Goal: Task Accomplishment & Management: Complete application form

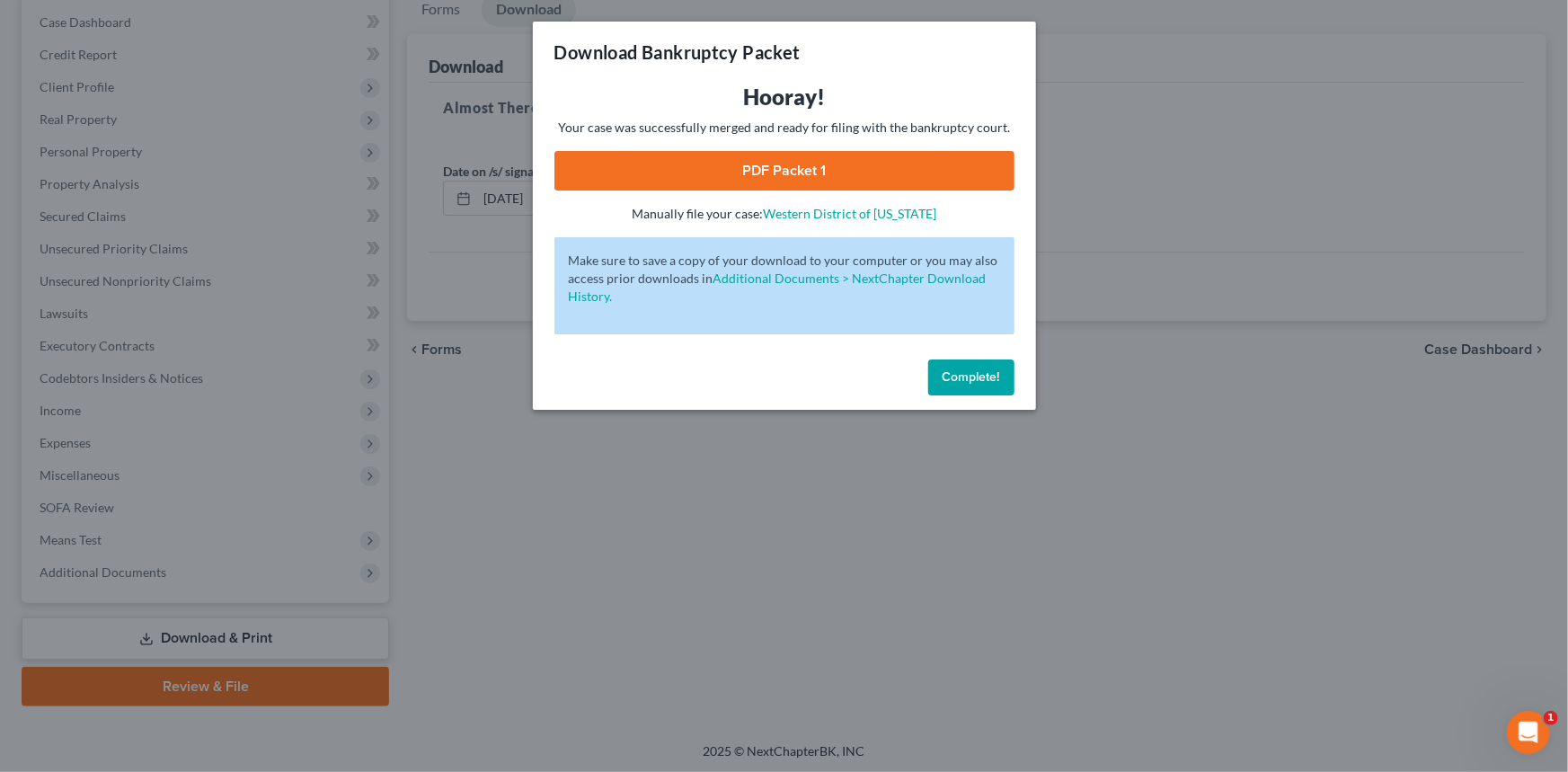
click at [934, 369] on button "Complete!" at bounding box center [972, 377] width 86 height 36
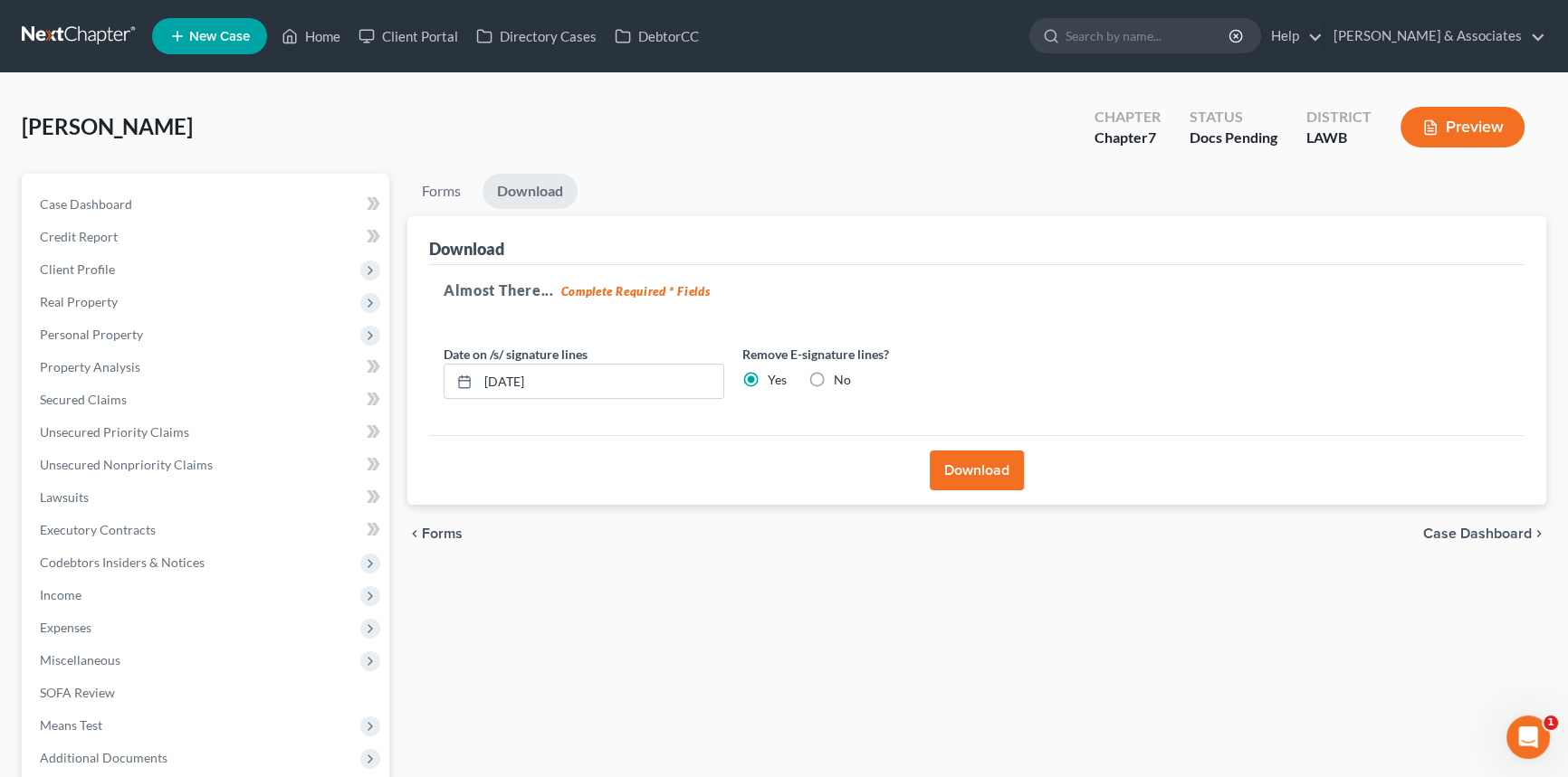
click at [18, 54] on nav "Home New Case Client Portal Directory Cases DebtorCC Diment & Associates postp@…" at bounding box center [784, 36] width 1568 height 72
click at [38, 44] on link at bounding box center [79, 36] width 115 height 32
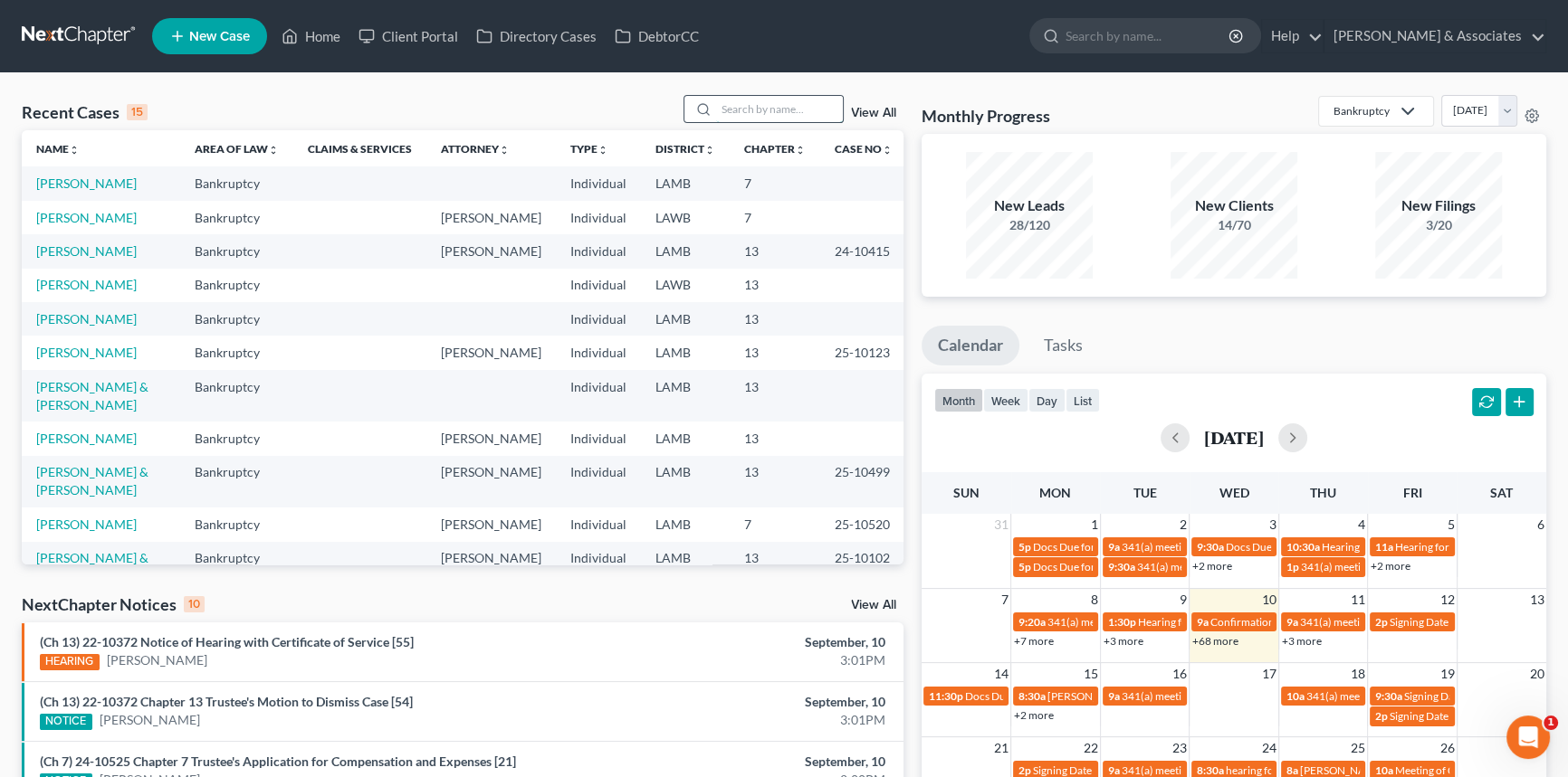
click at [813, 102] on input "search" at bounding box center [779, 109] width 127 height 26
type input "[PERSON_NAME]"
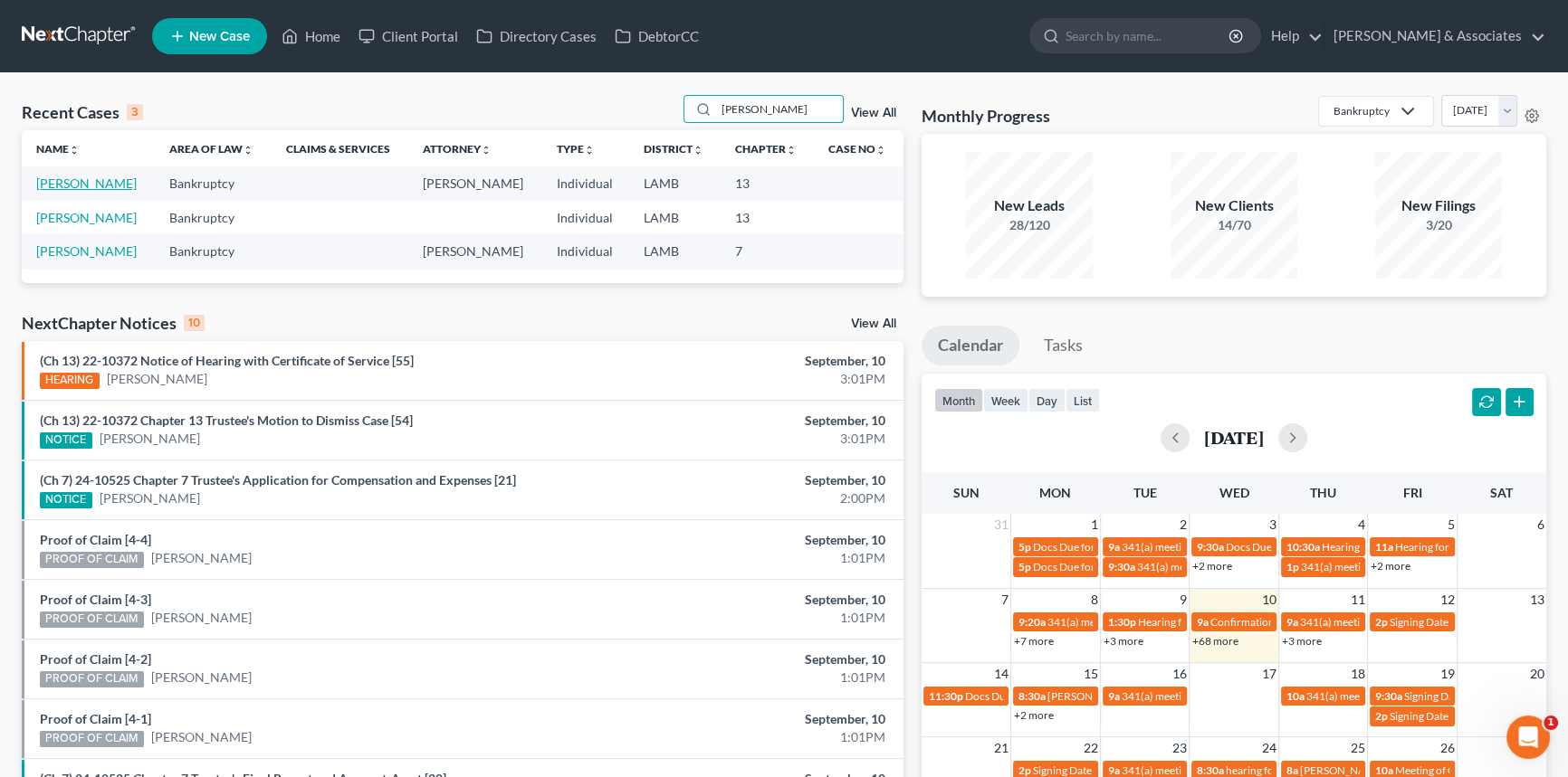
click at [75, 188] on link "[PERSON_NAME]" at bounding box center [86, 183] width 101 height 16
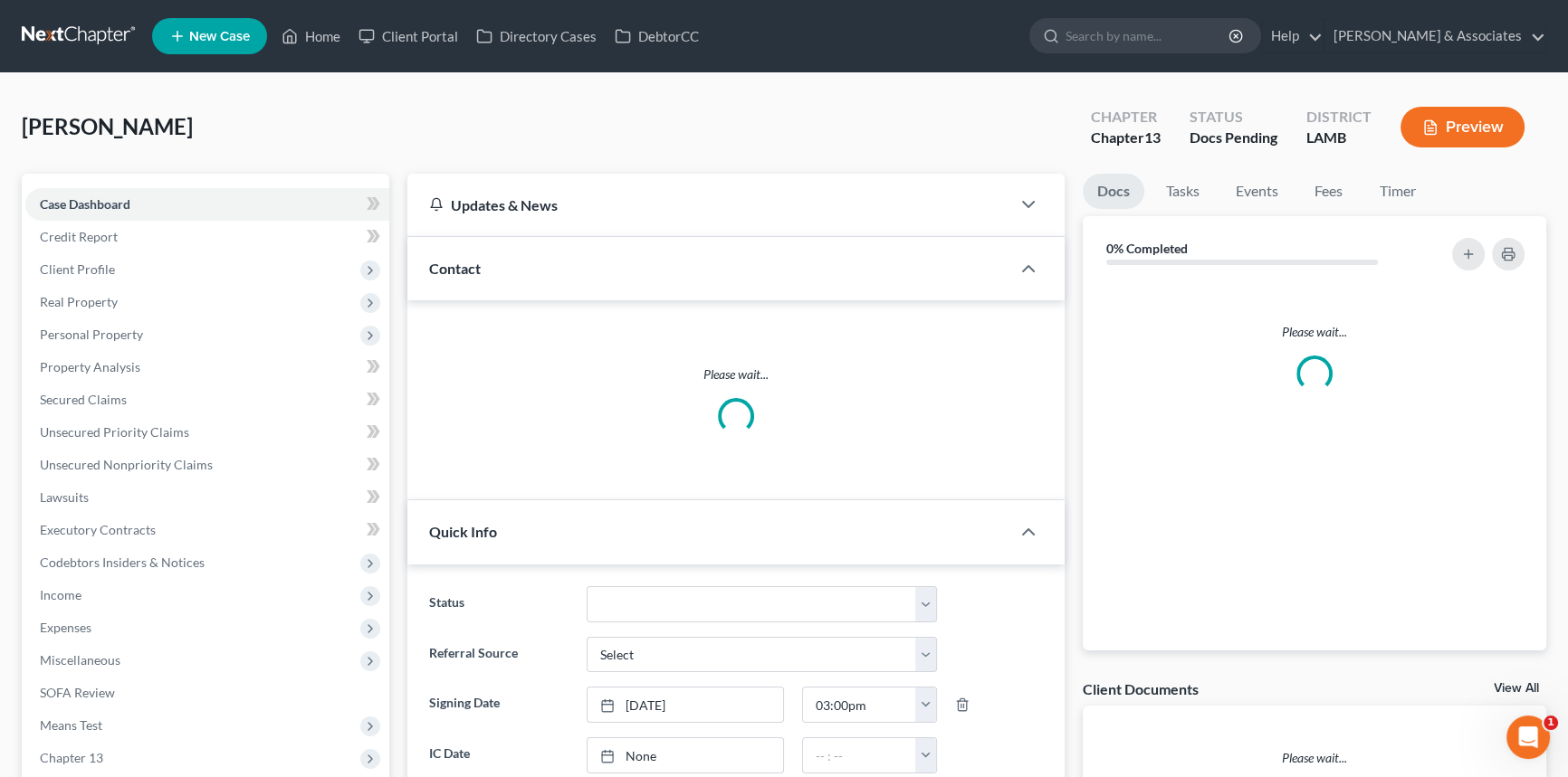
scroll to position [552, 0]
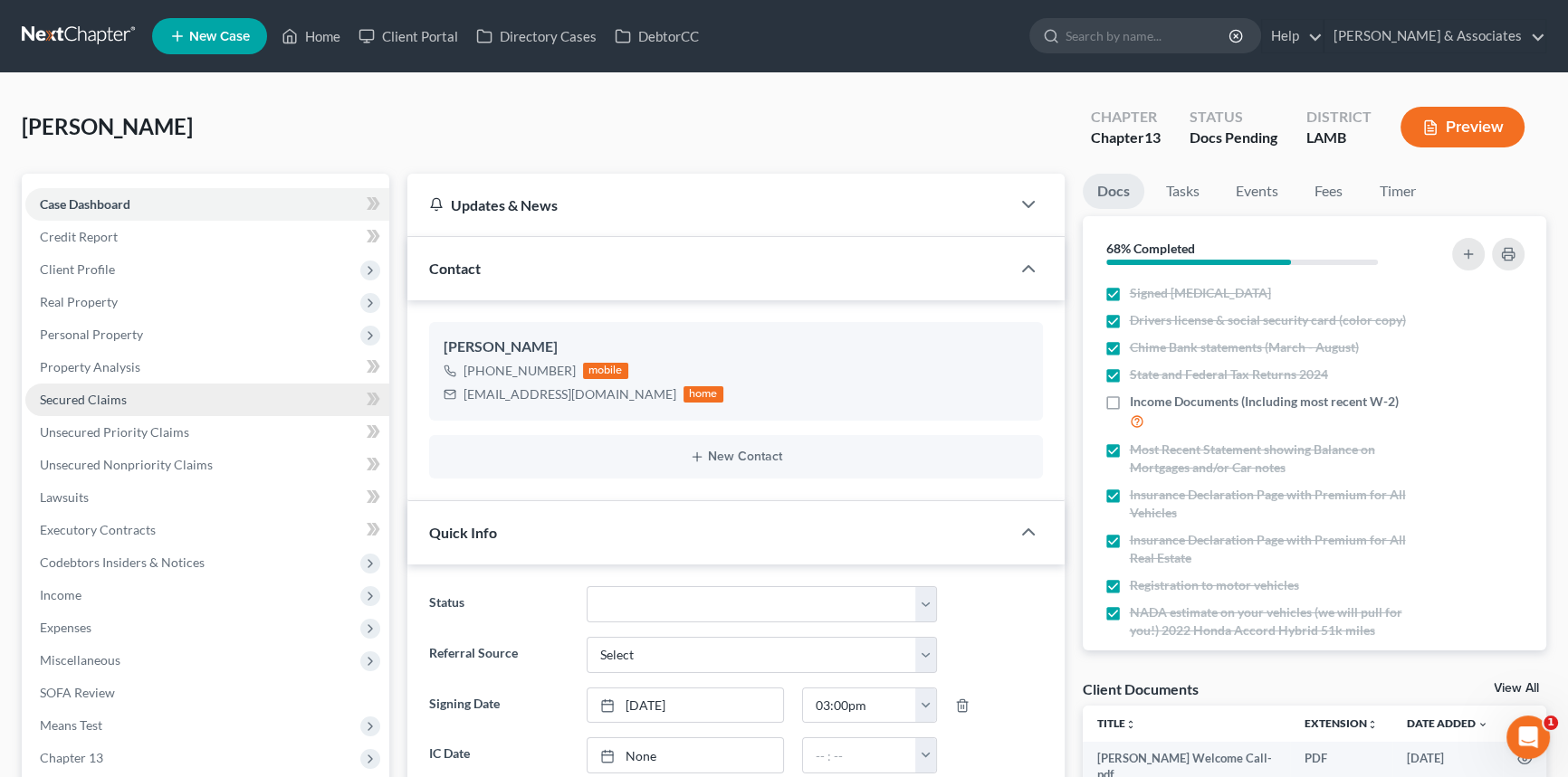
click at [185, 390] on link "Secured Claims" at bounding box center [207, 399] width 364 height 32
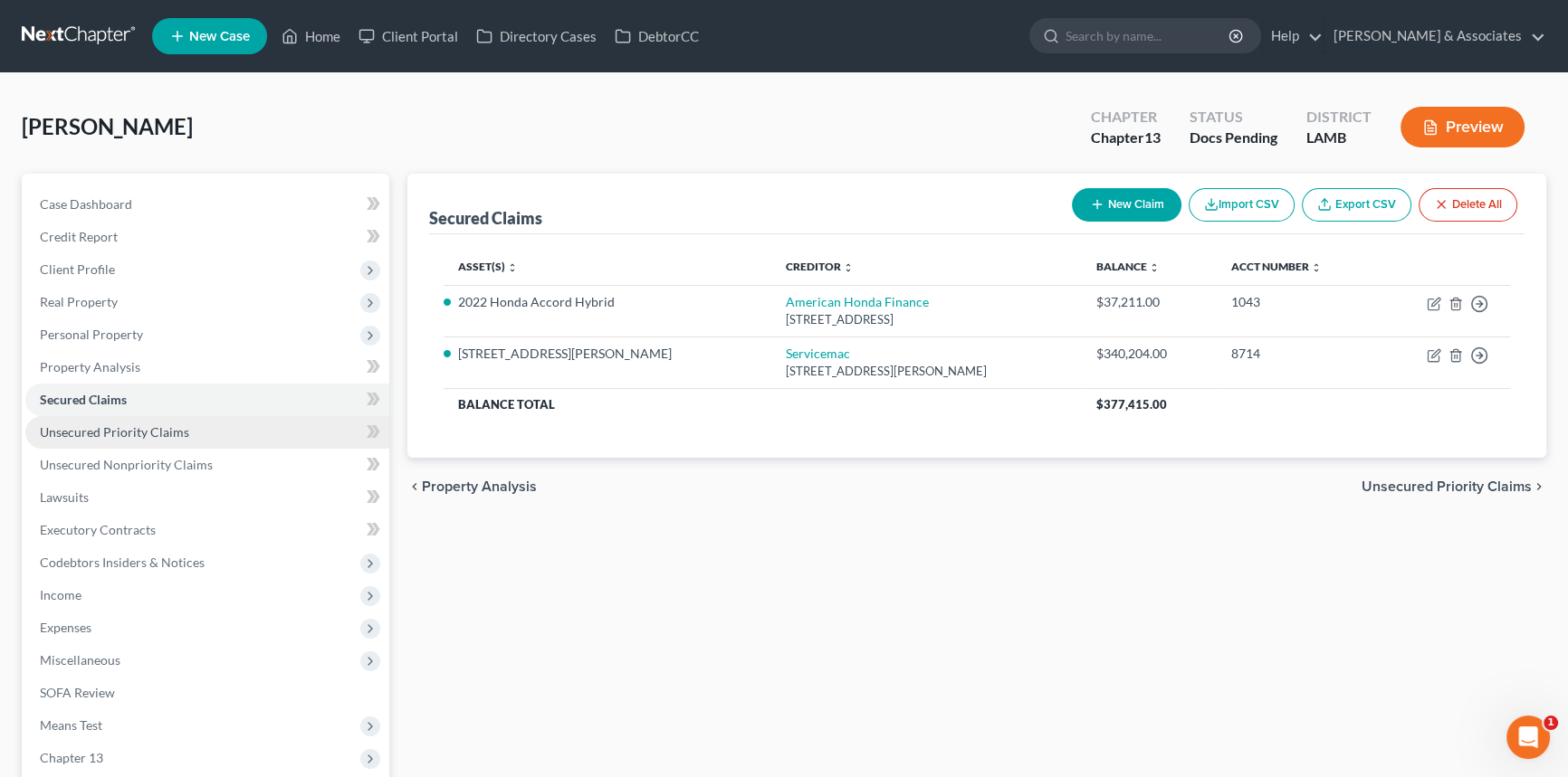
click at [243, 424] on link "Unsecured Priority Claims" at bounding box center [207, 432] width 364 height 32
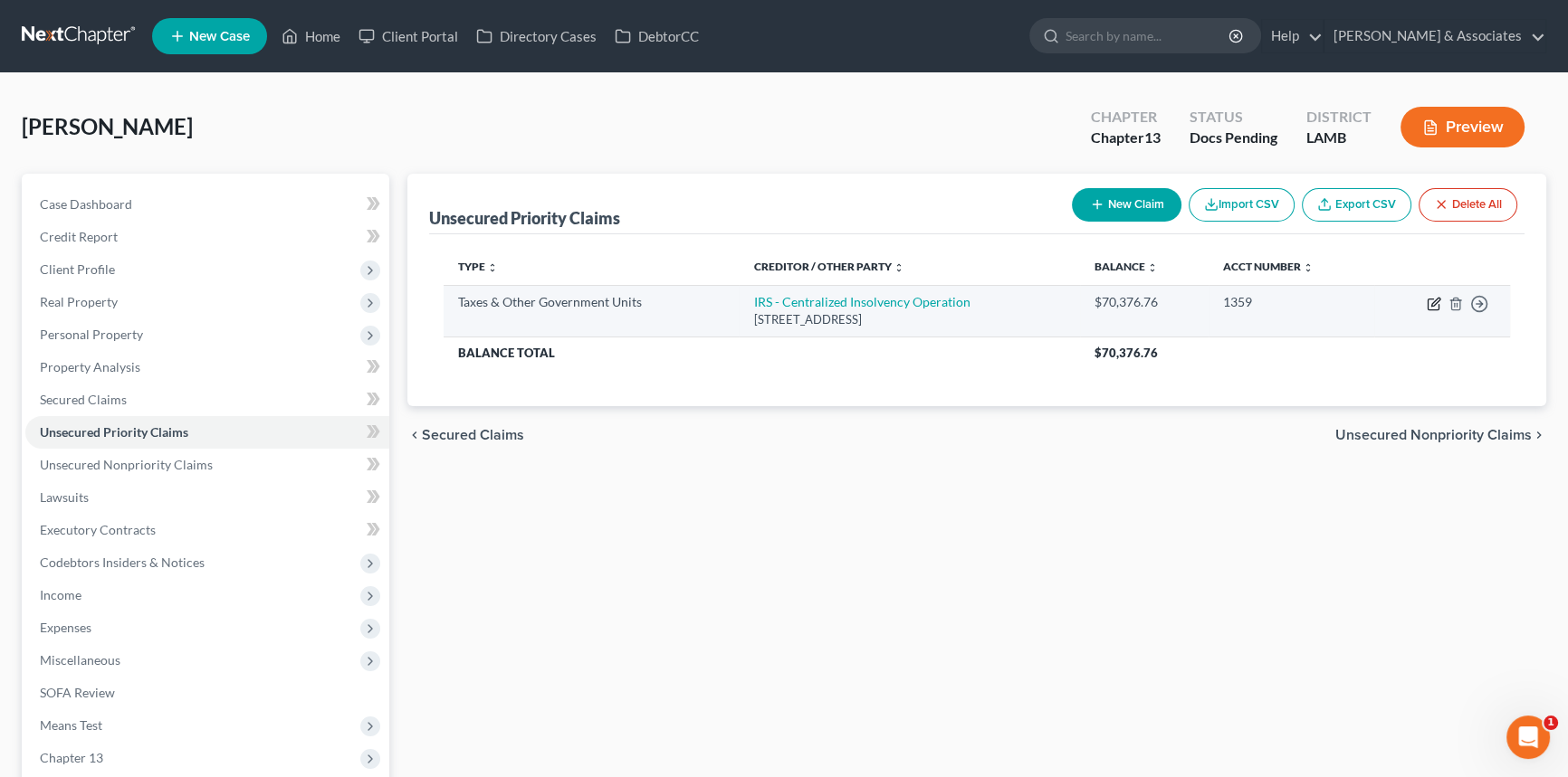
click at [1432, 306] on icon "button" at bounding box center [1434, 304] width 15 height 15
select select "0"
select select "39"
select select "0"
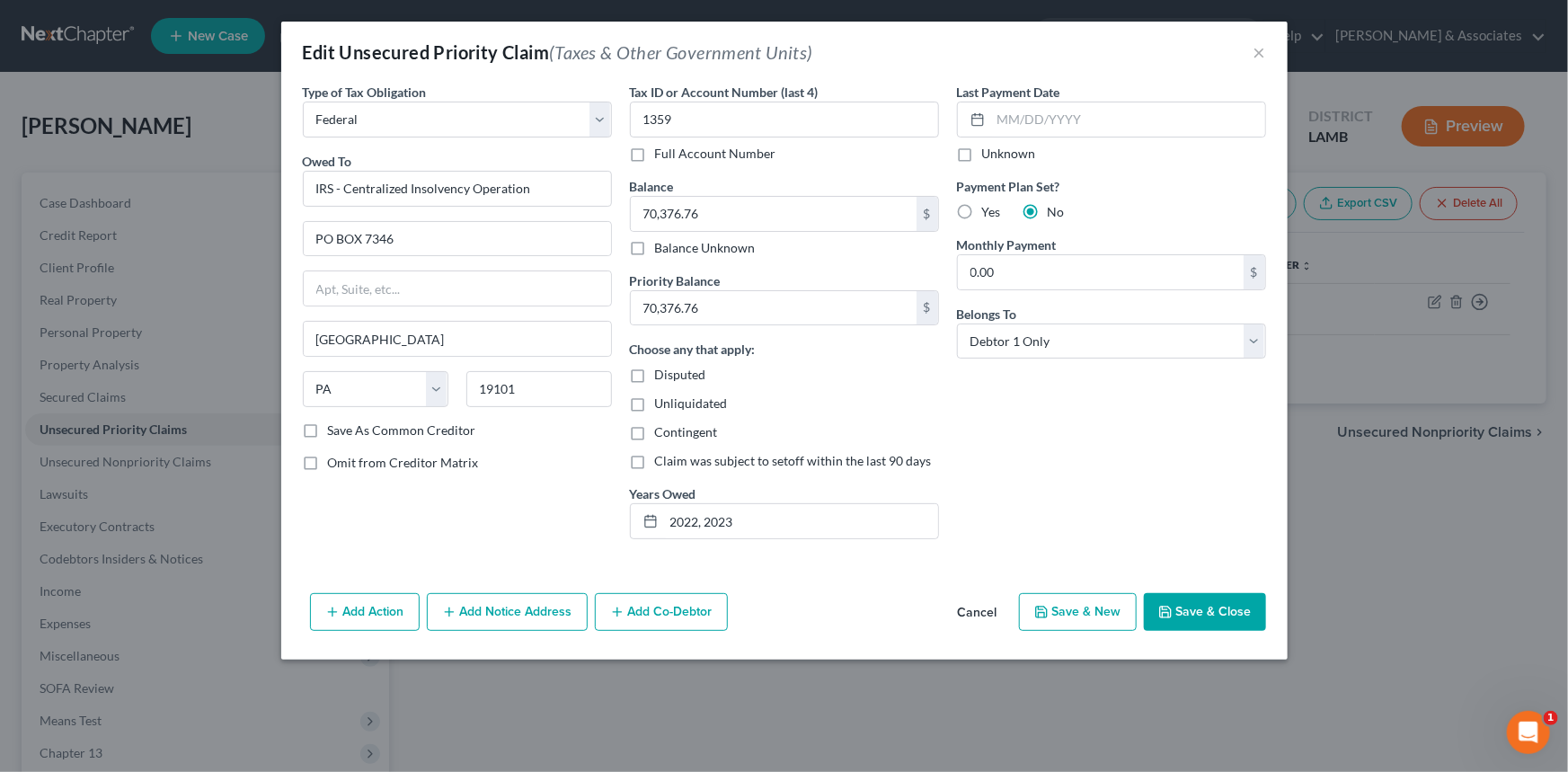
click at [952, 616] on button "Cancel" at bounding box center [978, 612] width 68 height 36
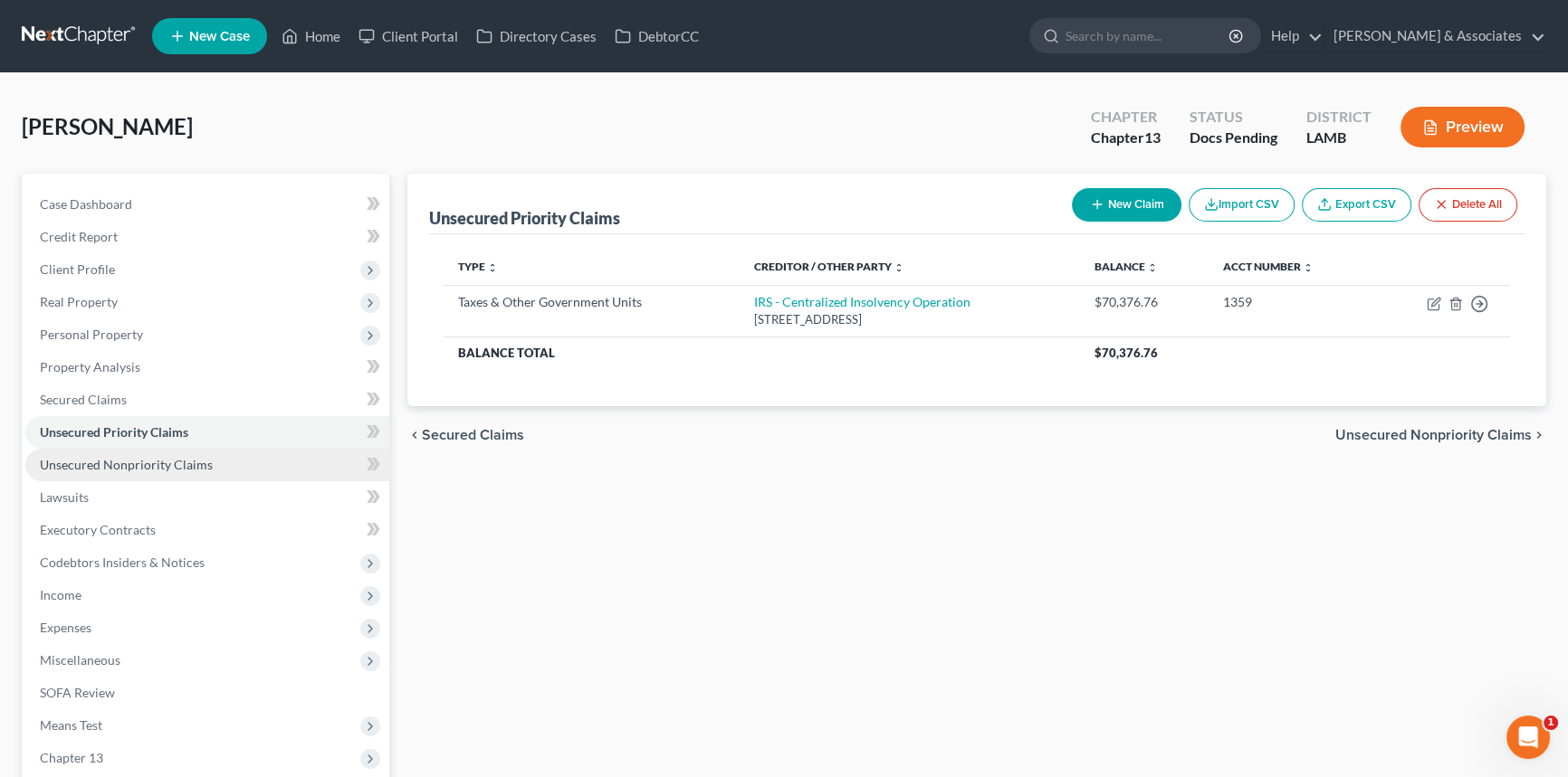
click at [150, 465] on span "Unsecured Nonpriority Claims" at bounding box center [126, 465] width 173 height 16
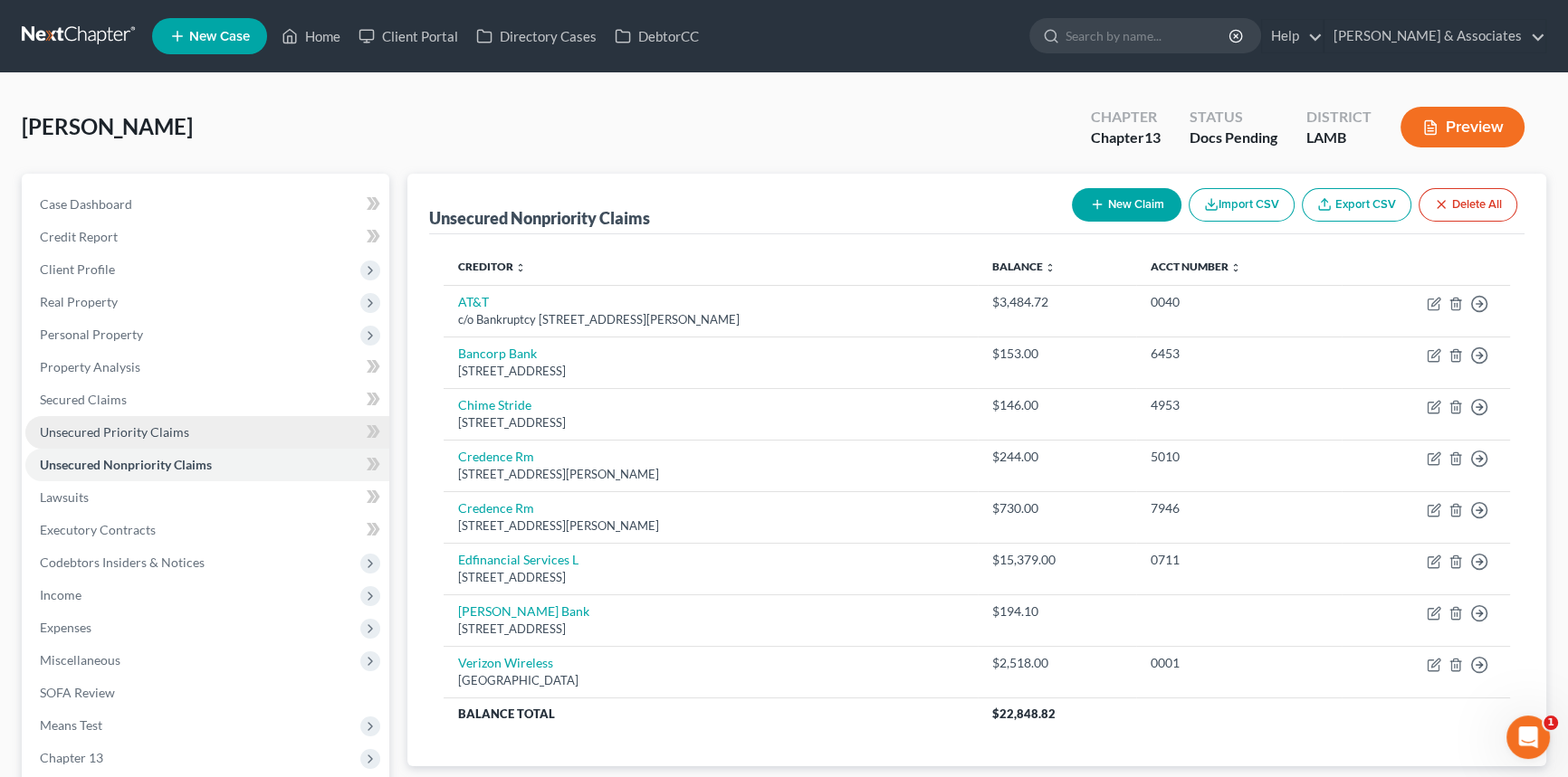
click at [157, 437] on span "Unsecured Priority Claims" at bounding box center [115, 431] width 150 height 16
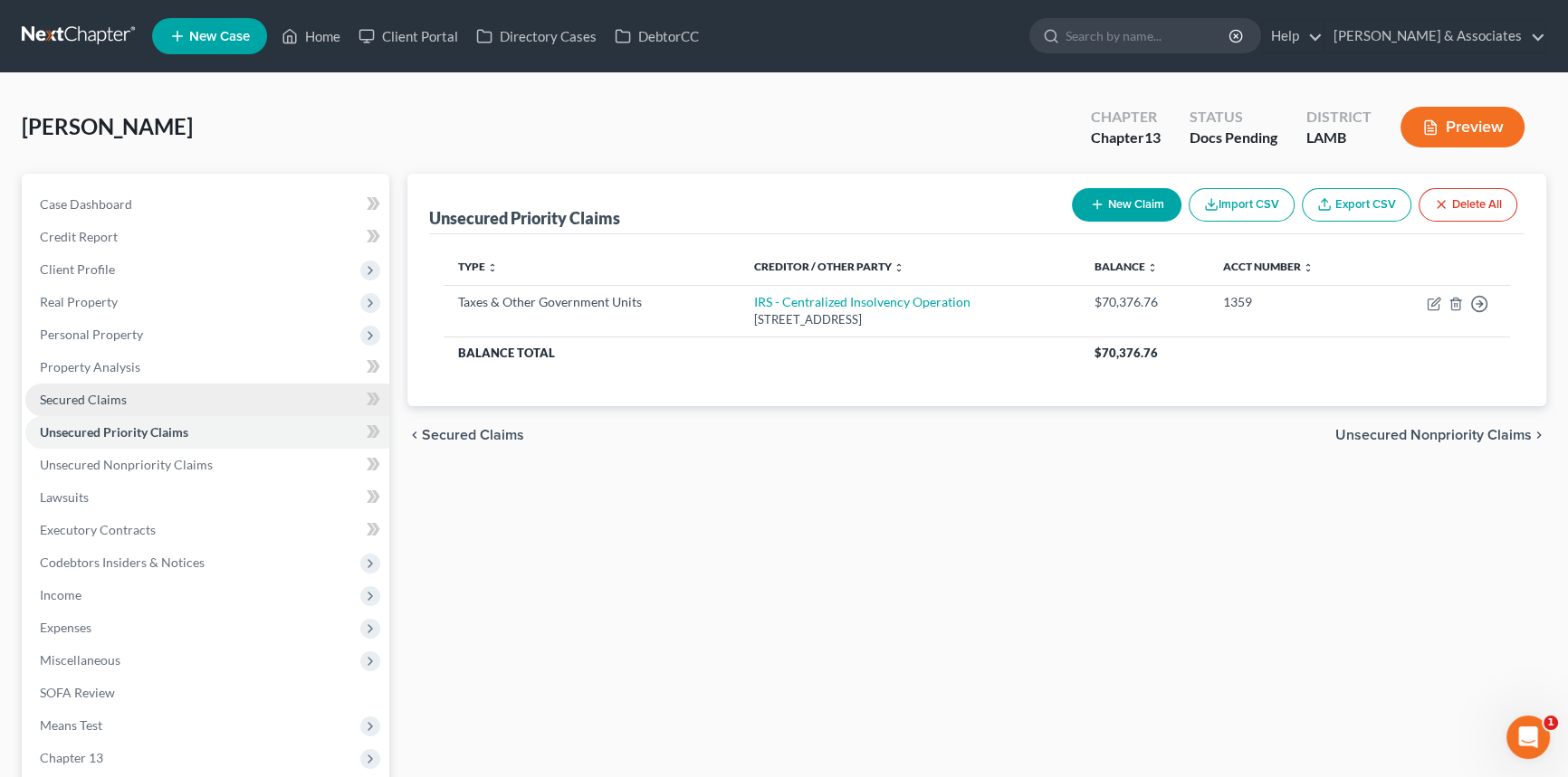
click at [172, 404] on link "Secured Claims" at bounding box center [207, 399] width 364 height 32
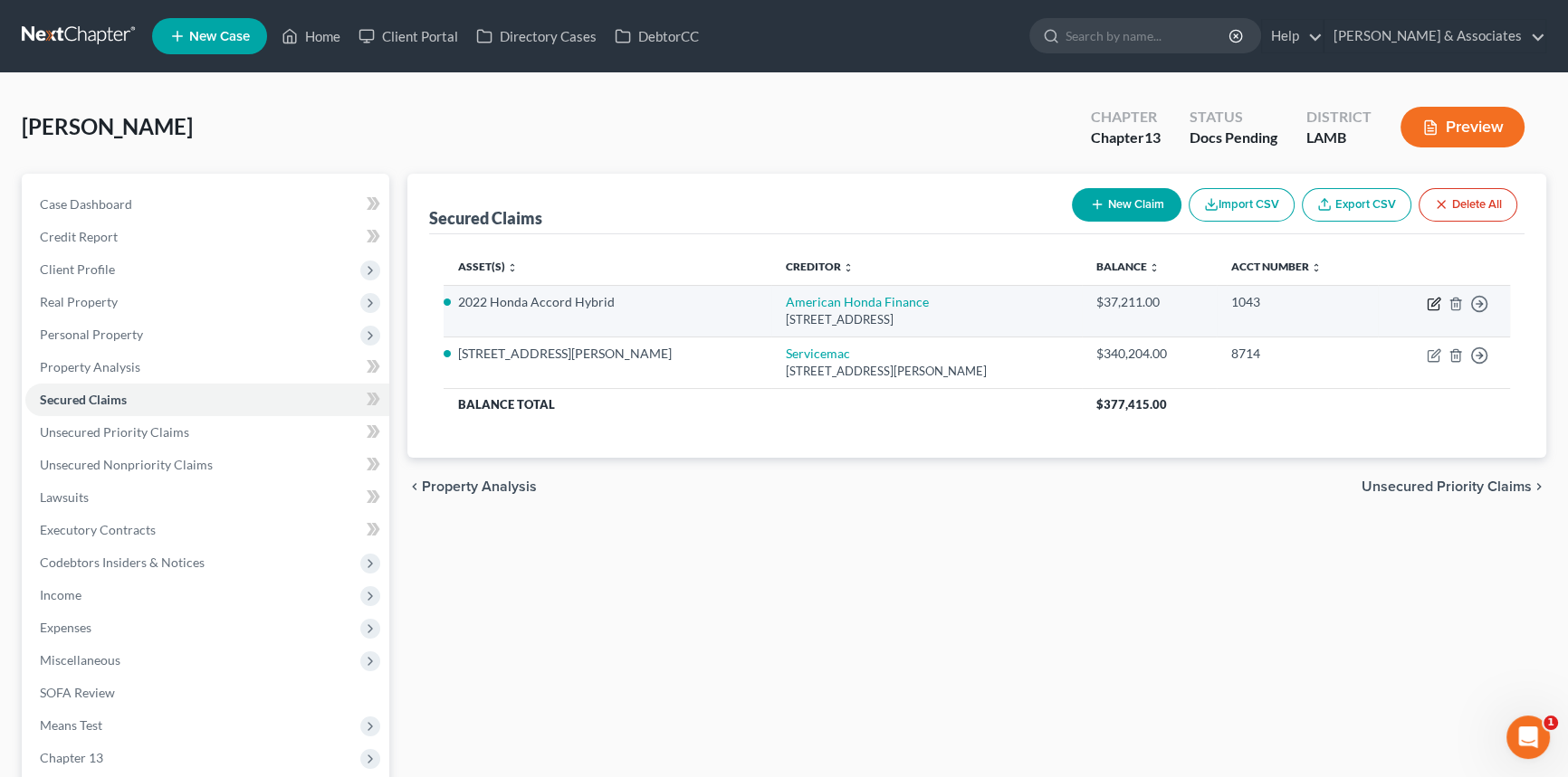
click at [1435, 297] on icon "button" at bounding box center [1434, 304] width 15 height 15
select select "45"
select select "2"
select select "0"
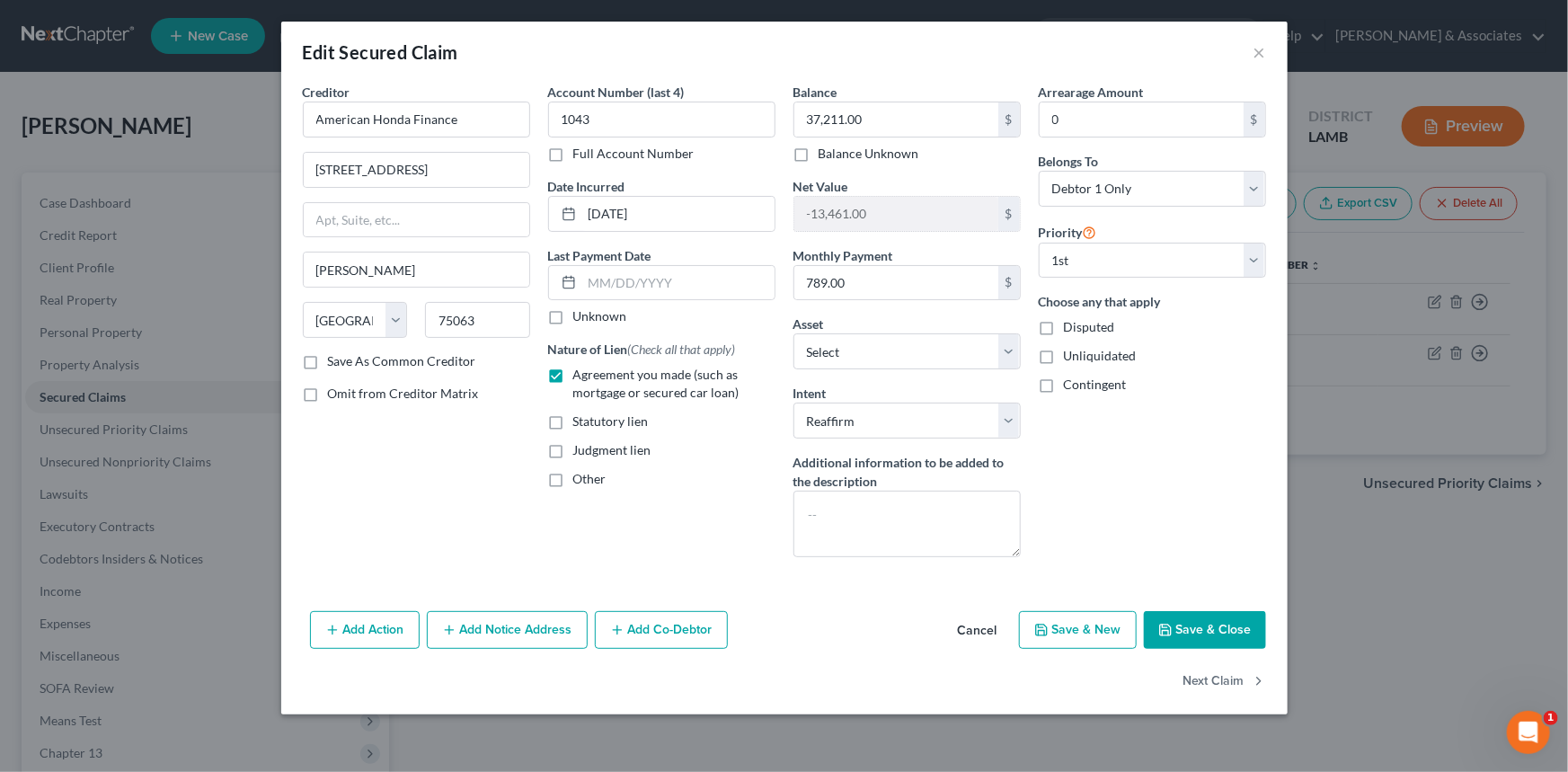
click at [983, 638] on button "Cancel" at bounding box center [978, 631] width 68 height 36
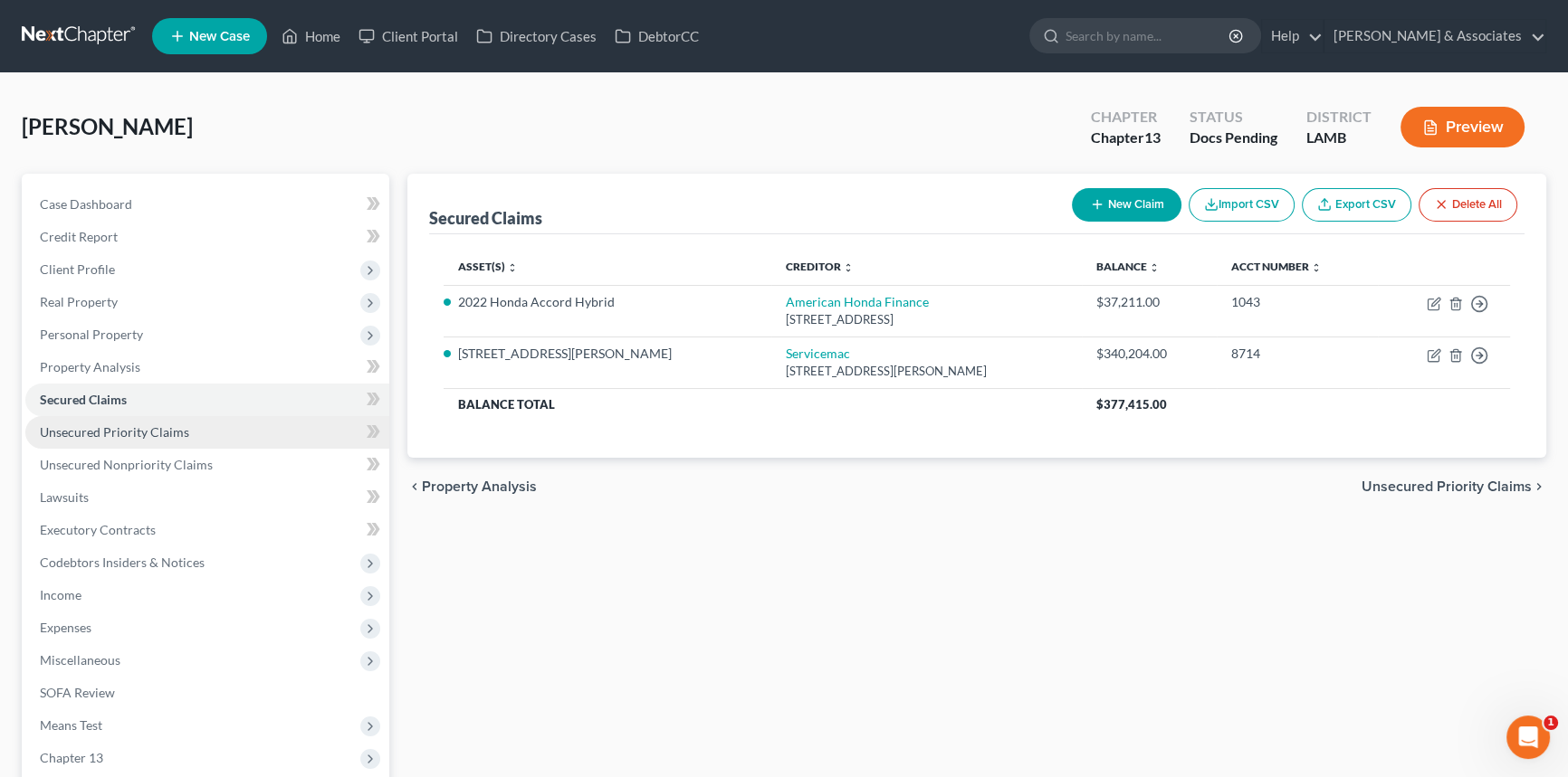
click at [162, 420] on link "Unsecured Priority Claims" at bounding box center [207, 432] width 364 height 32
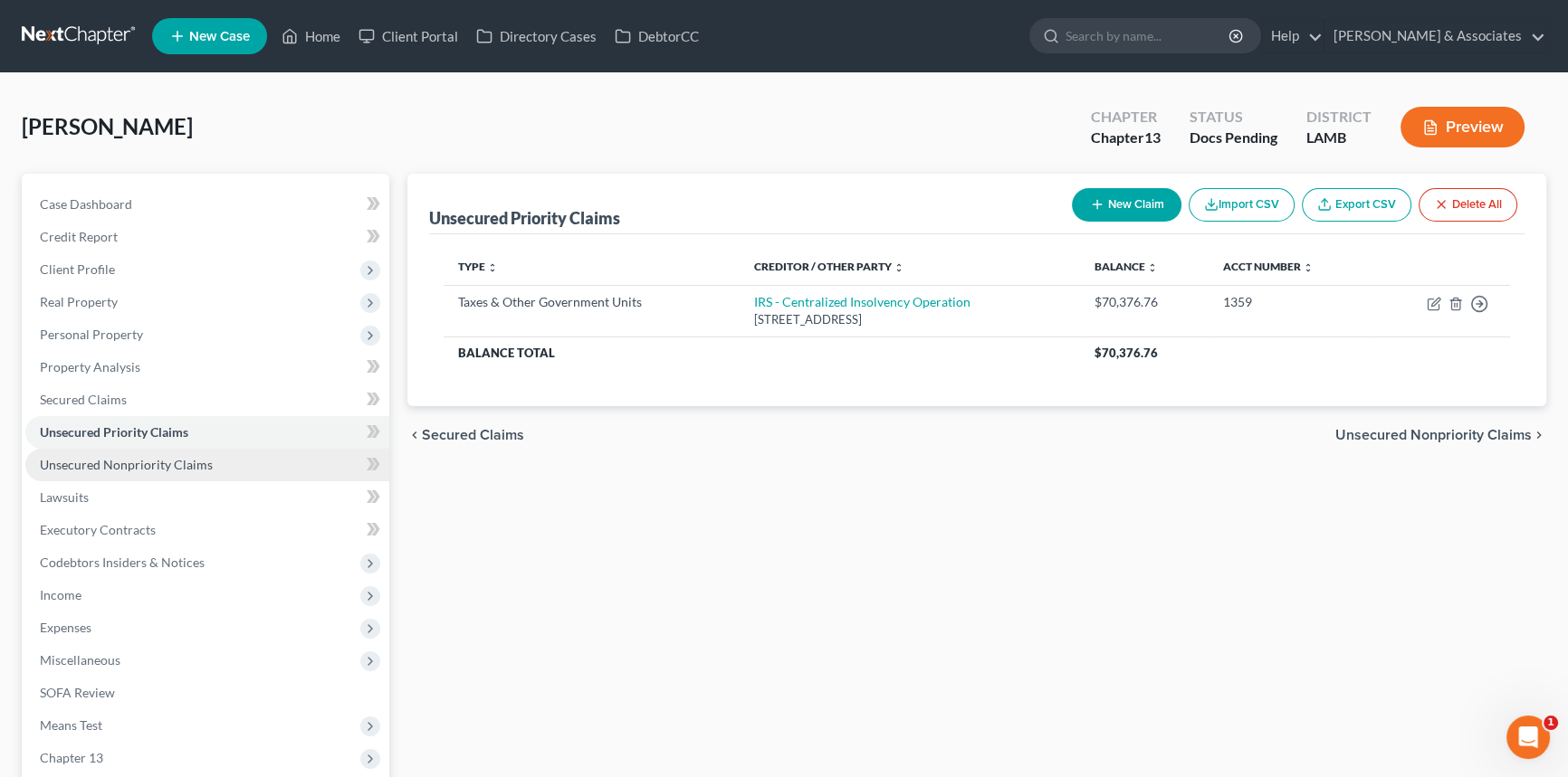
click at [170, 461] on span "Unsecured Nonpriority Claims" at bounding box center [126, 465] width 173 height 16
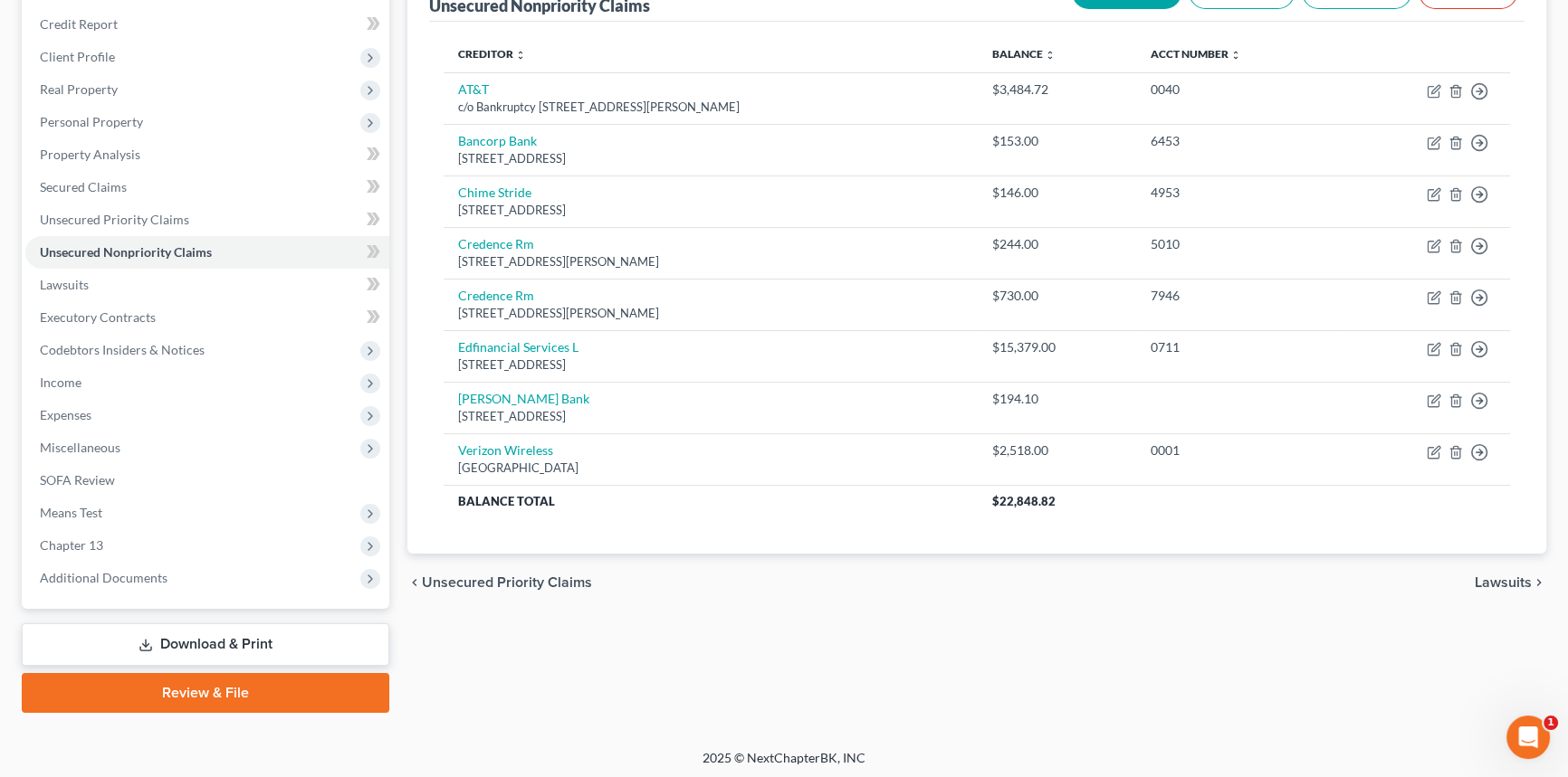
scroll to position [214, 0]
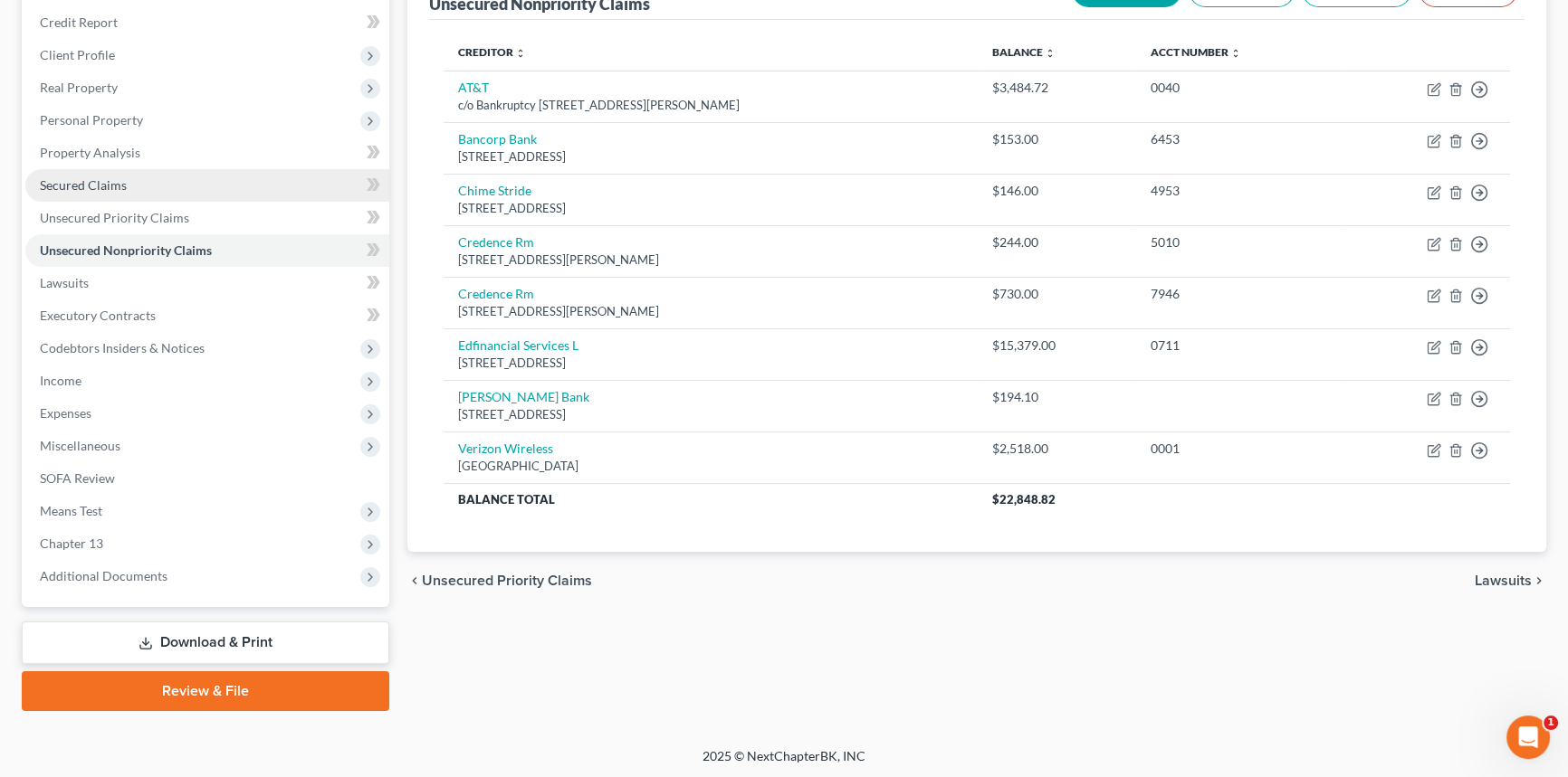
click at [242, 190] on link "Secured Claims" at bounding box center [207, 185] width 364 height 32
